Goal: Transaction & Acquisition: Book appointment/travel/reservation

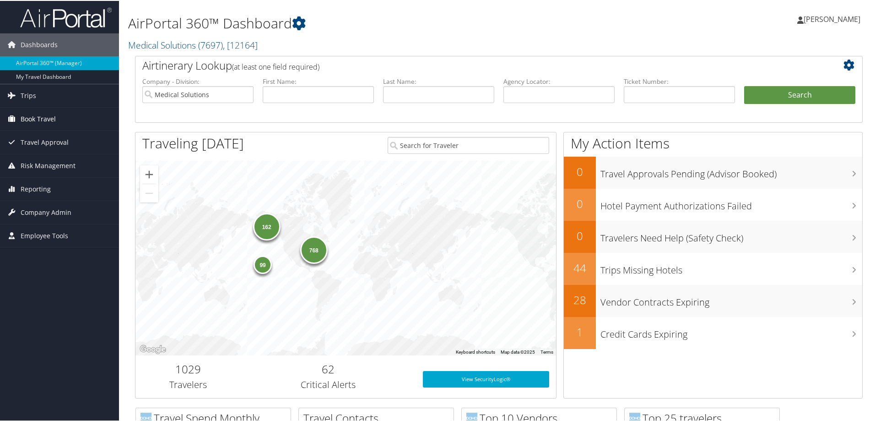
click at [41, 111] on span "Book Travel" at bounding box center [38, 118] width 35 height 23
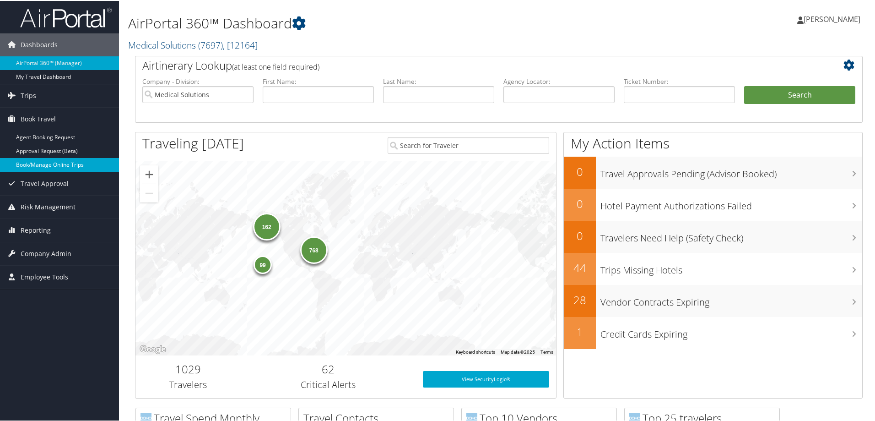
click at [61, 163] on link "Book/Manage Online Trips" at bounding box center [59, 164] width 119 height 14
